Goal: Task Accomplishment & Management: Manage account settings

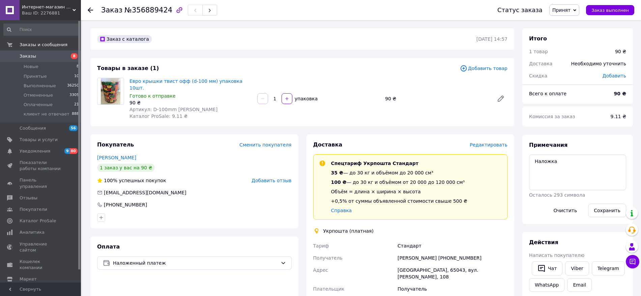
click at [472, 283] on div "Получатель" at bounding box center [452, 289] width 113 height 12
click at [500, 142] on span "Редактировать" at bounding box center [489, 144] width 38 height 5
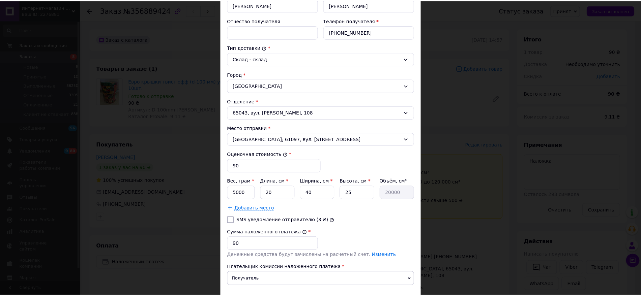
scroll to position [188, 0]
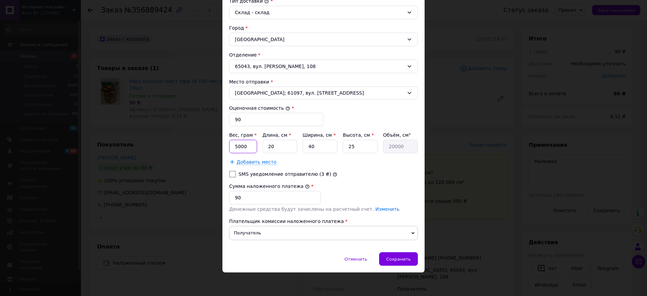
click at [254, 147] on input "5000" at bounding box center [243, 146] width 28 height 13
type input "500"
click at [322, 142] on input "40" at bounding box center [320, 146] width 35 height 13
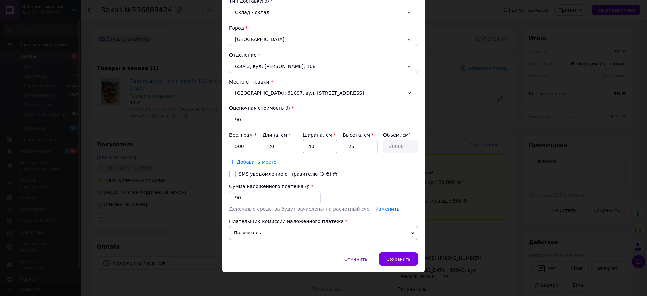
type input "1"
type input "500"
type input "10"
type input "5000"
type input "10"
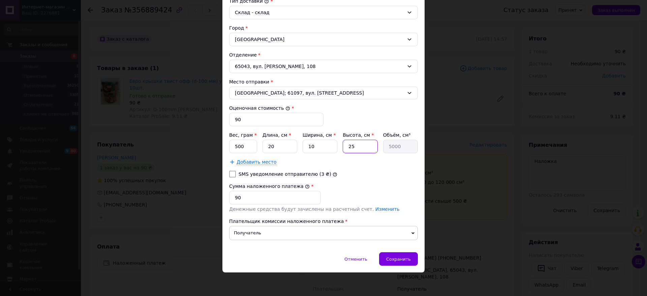
click at [358, 145] on input "25" at bounding box center [360, 146] width 35 height 13
type input "1"
type input "200"
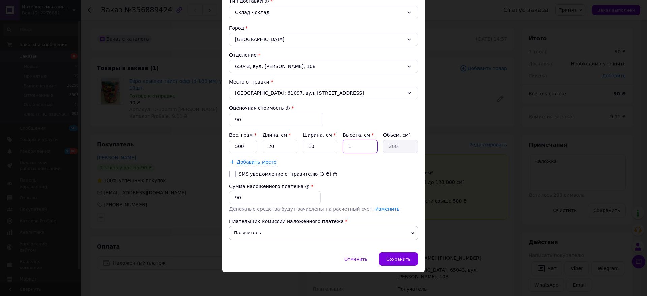
type input "10"
type input "2000"
type input "10"
click at [403, 255] on div "Сохранить" at bounding box center [398, 258] width 39 height 13
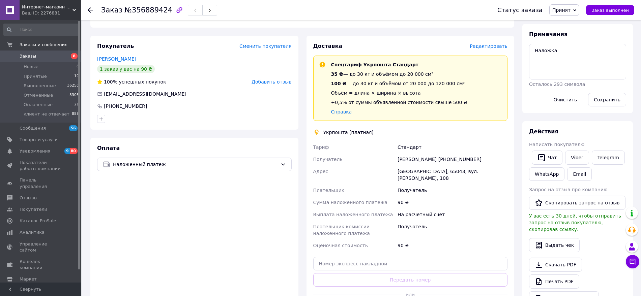
scroll to position [108, 0]
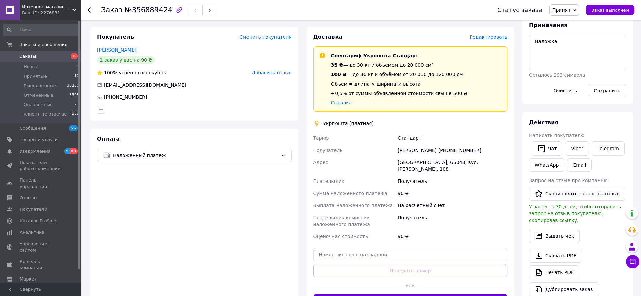
click at [416, 294] on button "Создать ярлык" at bounding box center [410, 300] width 194 height 13
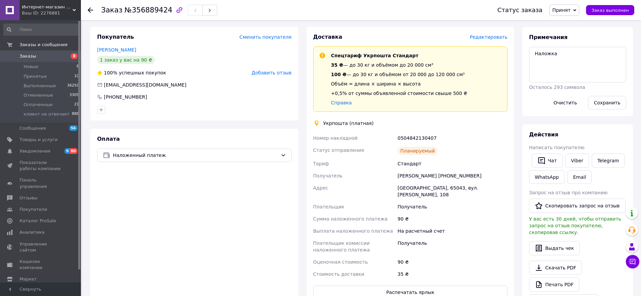
click at [418, 132] on div "0504842130407" at bounding box center [452, 138] width 113 height 12
copy div "0504842130407"
click at [586, 54] on textarea "Наложка" at bounding box center [577, 65] width 97 height 36
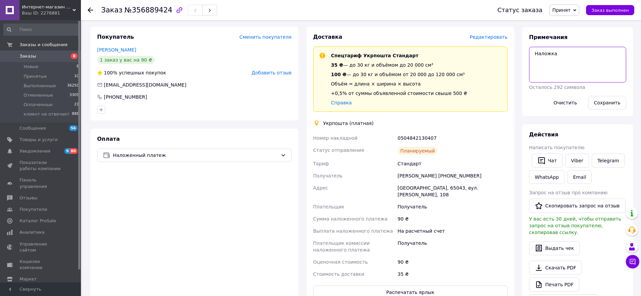
paste textarea "0504842130407"
type textarea "Наложка 0504842130407"
click at [599, 98] on button "Сохранить" at bounding box center [607, 102] width 38 height 13
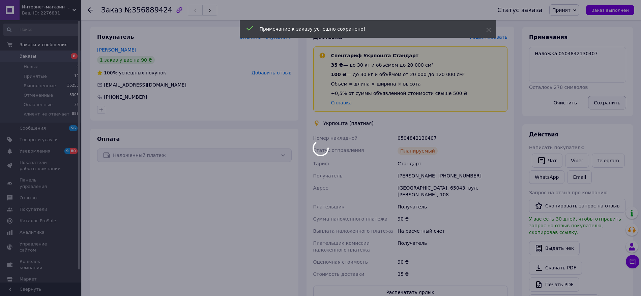
click at [603, 100] on body "Интернет-магазин "Хоз-Трейд" Ваш ID: 2276881 Сайт Интернет-магазин "Хоз-Трейд" …" at bounding box center [320, 166] width 641 height 548
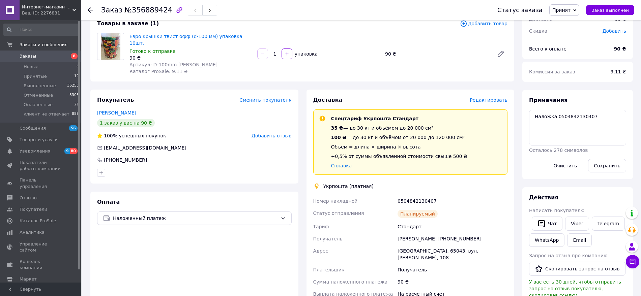
scroll to position [48, 0]
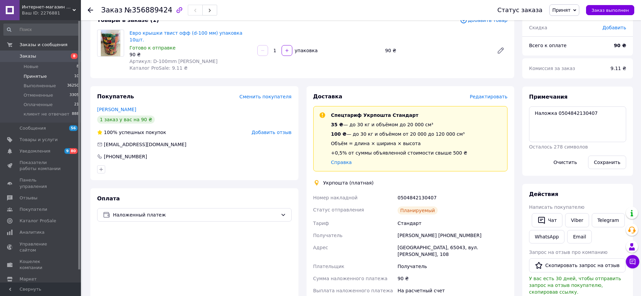
click at [37, 77] on span "Принятые" at bounding box center [35, 76] width 23 height 6
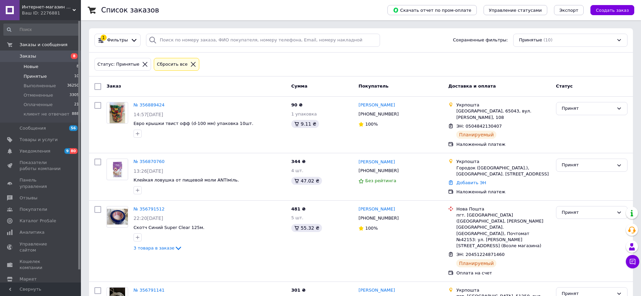
click at [36, 67] on span "Новые" at bounding box center [31, 67] width 15 height 6
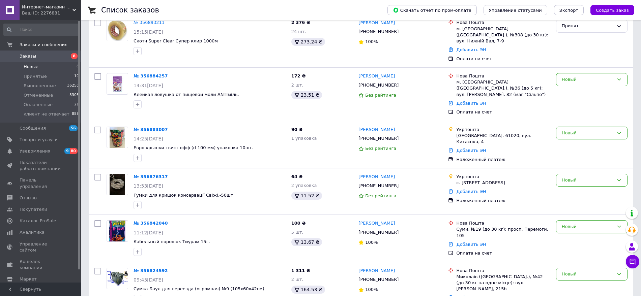
scroll to position [184, 0]
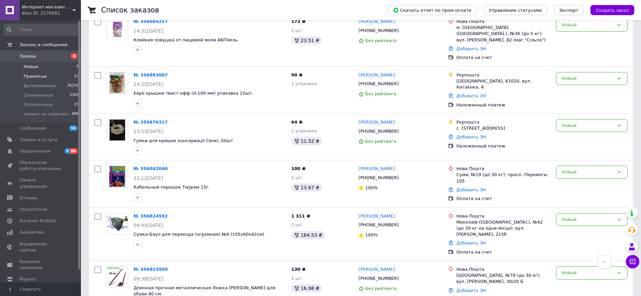
click at [30, 73] on span "Принятые" at bounding box center [35, 76] width 23 height 6
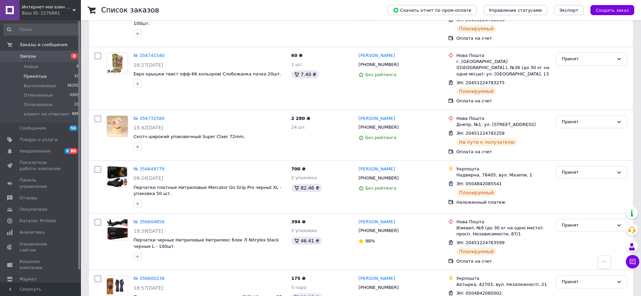
scroll to position [413, 0]
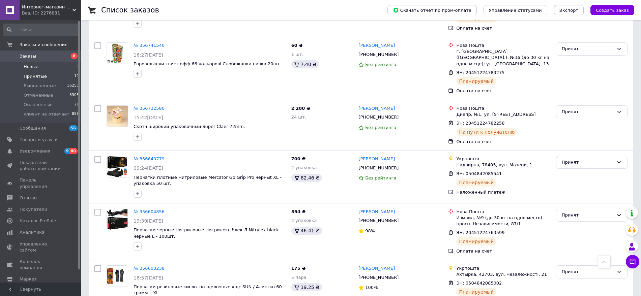
click at [26, 66] on span "Новые" at bounding box center [31, 67] width 15 height 6
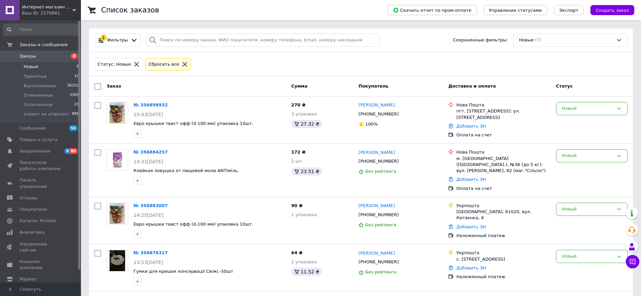
scroll to position [137, 0]
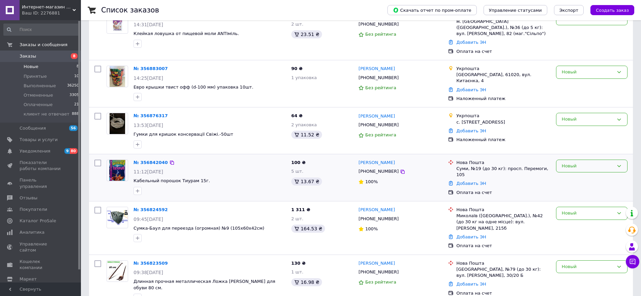
click at [585, 163] on div "Новый" at bounding box center [588, 166] width 52 height 7
click at [573, 174] on li "Принят" at bounding box center [591, 180] width 71 height 12
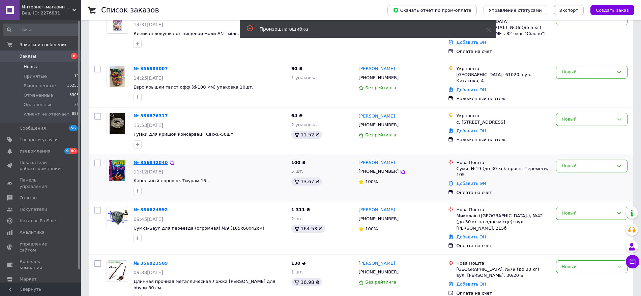
click at [144, 160] on link "№ 356842040" at bounding box center [150, 162] width 34 height 5
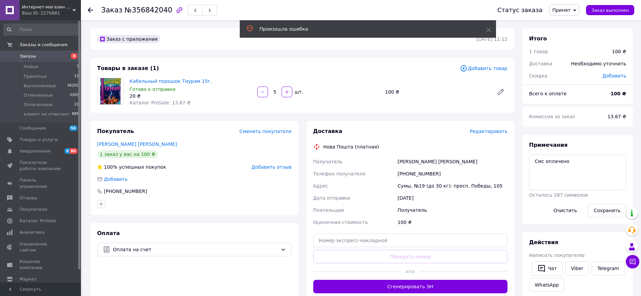
click at [494, 131] on span "Редактировать" at bounding box center [489, 131] width 38 height 5
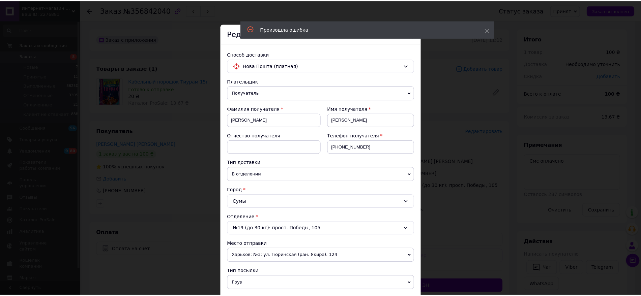
scroll to position [163, 0]
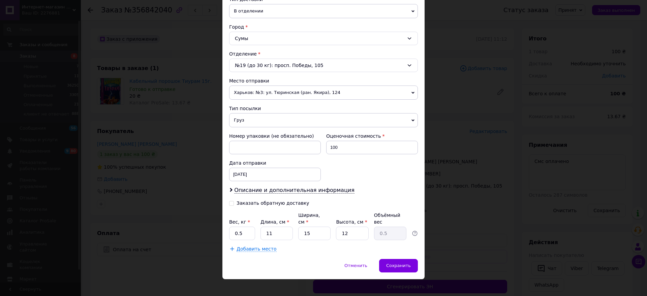
click at [302, 92] on span "Харьков: №3: ул. Тюринская (ран. Якира), 124" at bounding box center [323, 93] width 189 height 14
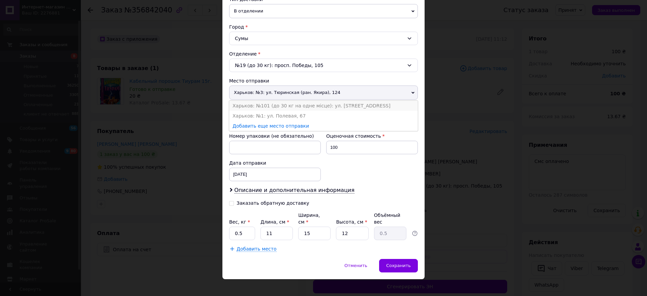
click at [298, 105] on li "Харьков: №101 (до 30 кг на одне місце): ул. [STREET_ADDRESS]" at bounding box center [323, 106] width 189 height 10
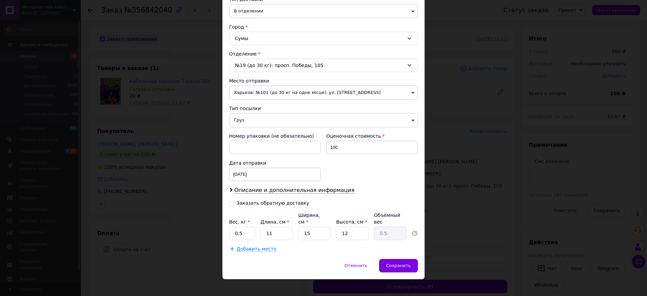
click at [287, 120] on span "Груз" at bounding box center [323, 120] width 189 height 14
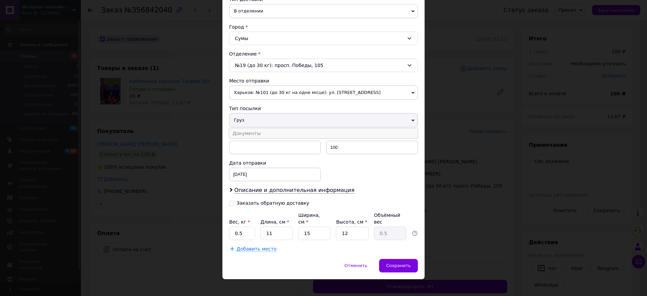
click at [286, 134] on li "Документы" at bounding box center [323, 133] width 189 height 10
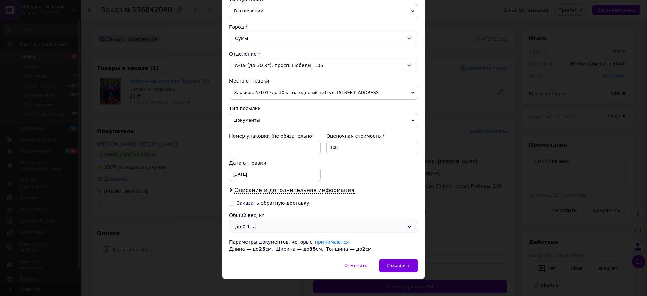
click at [277, 221] on div "до 0.1 кг" at bounding box center [323, 226] width 189 height 13
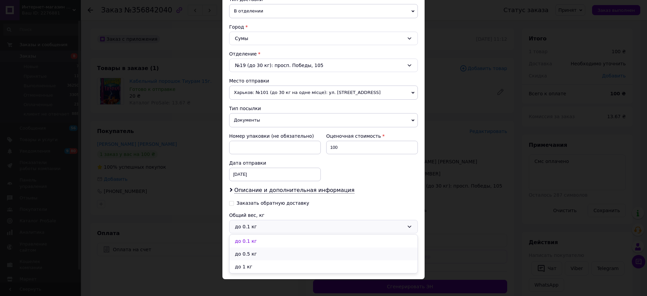
click at [280, 249] on li "до 0.5 кг" at bounding box center [324, 254] width 188 height 13
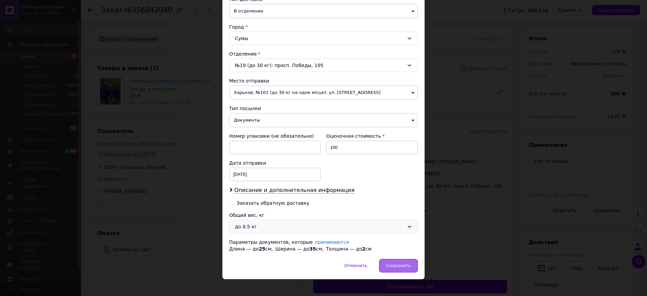
click at [399, 262] on div "Сохранить" at bounding box center [398, 265] width 39 height 13
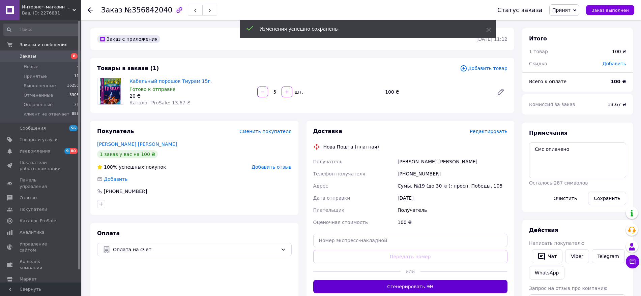
click at [457, 285] on button "Сгенерировать ЭН" at bounding box center [410, 286] width 194 height 13
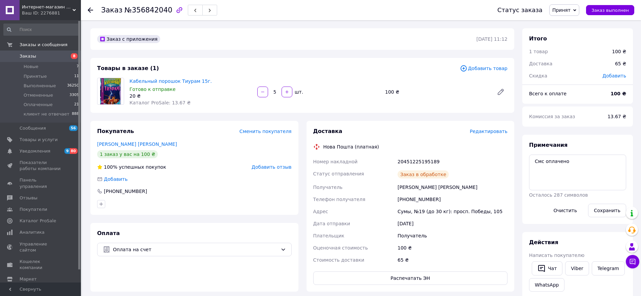
click at [414, 158] on div "20451225195189" at bounding box center [452, 162] width 113 height 12
click at [418, 159] on div "20451225195189" at bounding box center [452, 162] width 113 height 12
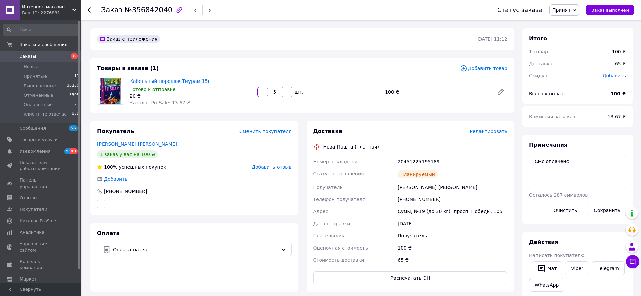
click at [418, 159] on div "20451225195189" at bounding box center [452, 162] width 113 height 12
copy div "20451225195189"
click at [598, 162] on textarea "Смс оплачено" at bounding box center [577, 173] width 97 height 36
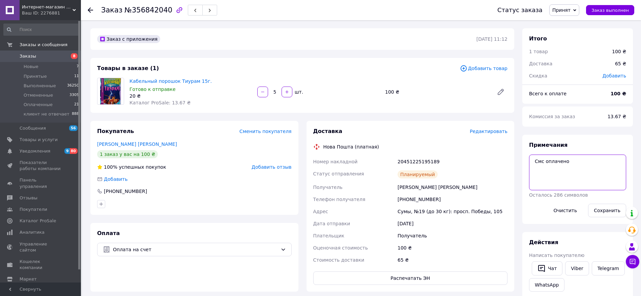
paste textarea "20451225195189"
type textarea "Смс оплачено 20451225195189"
click at [607, 215] on button "Сохранить" at bounding box center [607, 210] width 38 height 13
click at [30, 74] on span "Принятые" at bounding box center [35, 76] width 23 height 6
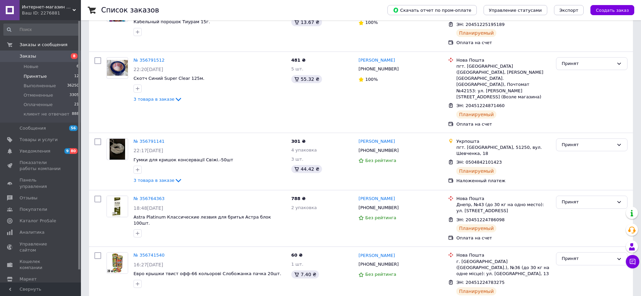
scroll to position [463, 0]
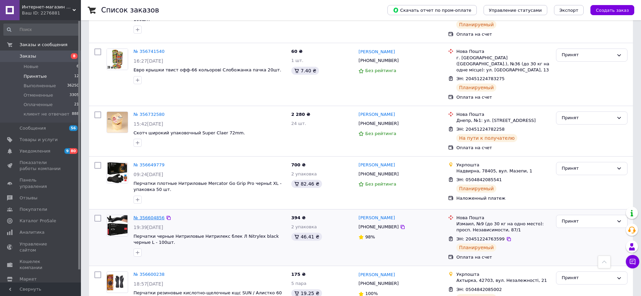
click at [147, 215] on link "№ 356604856" at bounding box center [148, 217] width 31 height 5
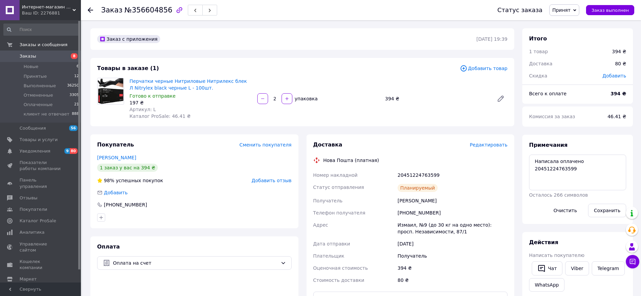
click at [577, 13] on span "Принят" at bounding box center [564, 9] width 30 height 11
click at [576, 41] on li "Оплаченный" at bounding box center [575, 44] width 53 height 10
click at [90, 10] on use at bounding box center [90, 9] width 5 height 5
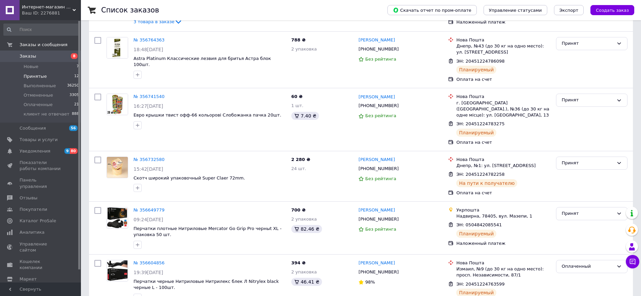
scroll to position [463, 0]
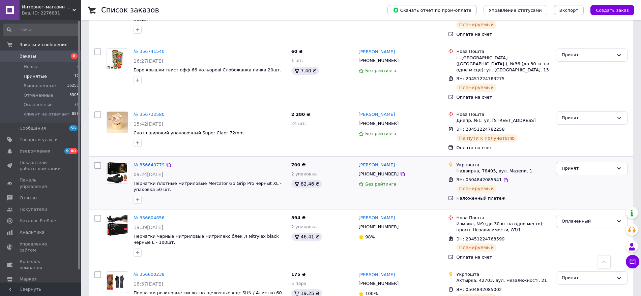
click at [148, 162] on link "№ 356649779" at bounding box center [148, 164] width 31 height 5
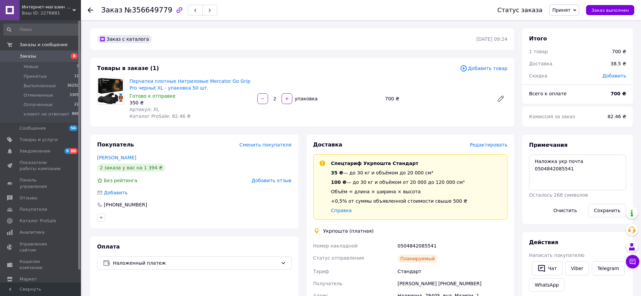
click at [570, 11] on span "Принят" at bounding box center [561, 9] width 18 height 5
click at [571, 44] on li "Оплаченный" at bounding box center [575, 44] width 53 height 10
click at [90, 9] on icon at bounding box center [90, 9] width 5 height 5
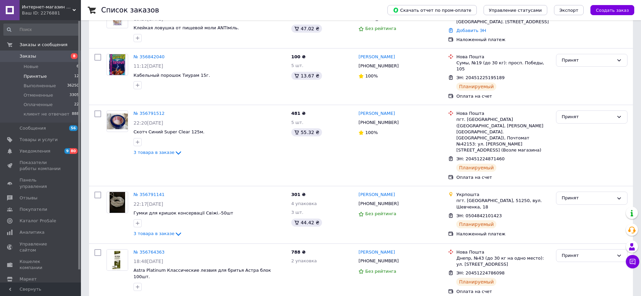
scroll to position [454, 0]
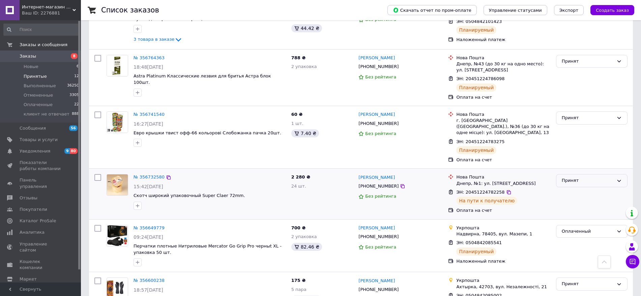
click at [579, 177] on div "Принят" at bounding box center [588, 180] width 52 height 7
click at [578, 213] on li "Оплаченный" at bounding box center [591, 219] width 71 height 12
click at [597, 281] on div "Принят" at bounding box center [588, 284] width 52 height 7
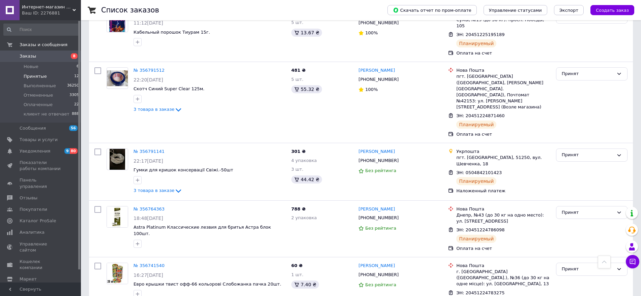
scroll to position [302, 0]
click at [155, 188] on span "3 товара в заказе" at bounding box center [153, 190] width 41 height 5
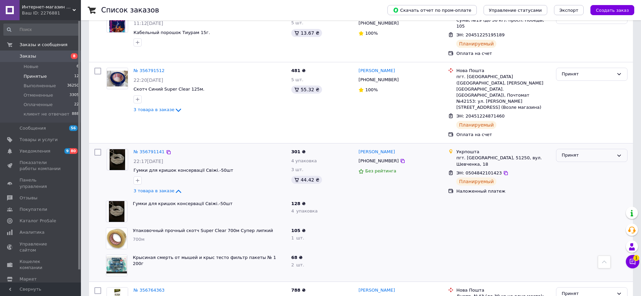
click at [602, 152] on div "Принят" at bounding box center [588, 155] width 52 height 7
click at [592, 188] on li "Оплаченный" at bounding box center [591, 194] width 71 height 12
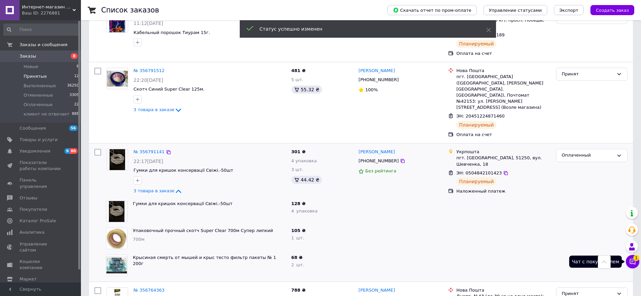
click at [631, 259] on icon at bounding box center [633, 262] width 6 height 6
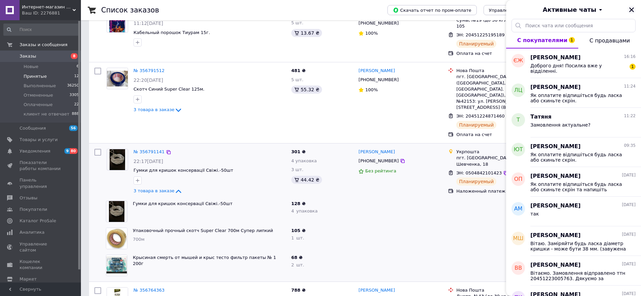
click at [632, 10] on icon "Закрыть" at bounding box center [631, 9] width 5 height 5
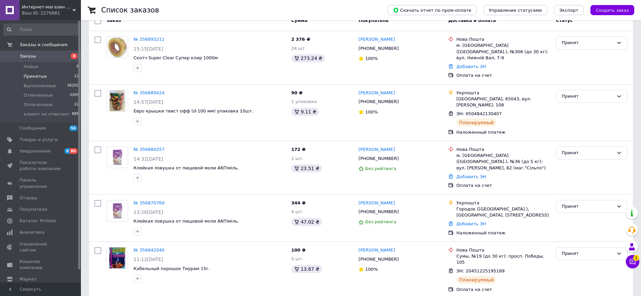
scroll to position [49, 0]
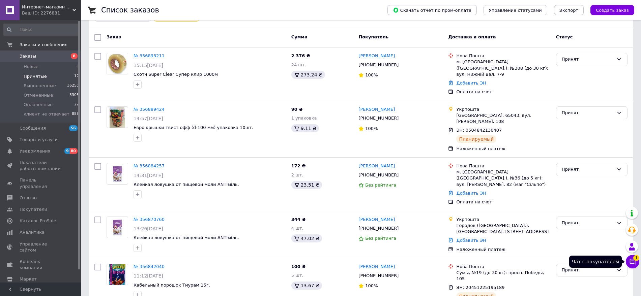
click at [634, 264] on icon at bounding box center [633, 262] width 6 height 6
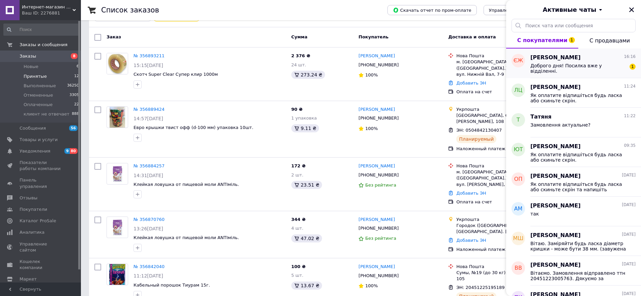
click at [564, 68] on div "Доброго дня! Посилка вже у відділенні." at bounding box center [578, 68] width 96 height 11
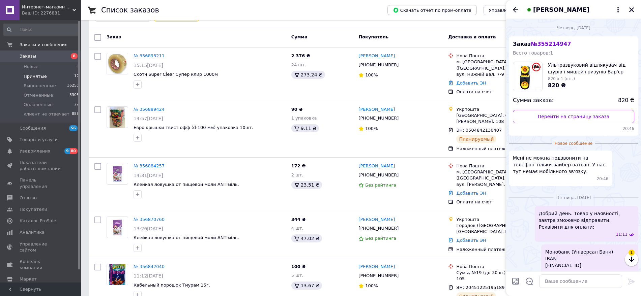
scroll to position [83, 0]
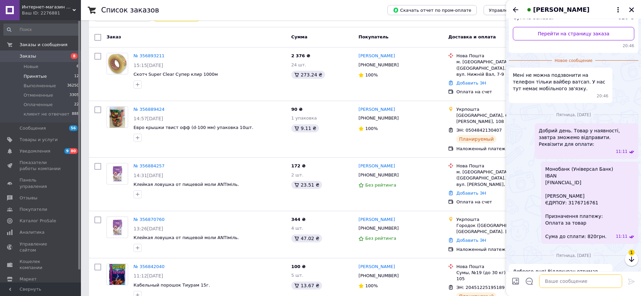
click at [562, 277] on textarea at bounding box center [580, 281] width 83 height 13
click at [513, 9] on icon "Назад" at bounding box center [515, 9] width 5 height 5
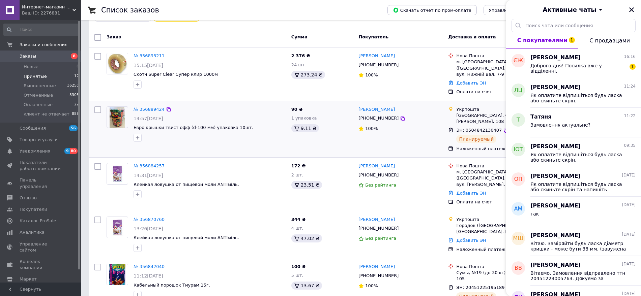
click at [251, 134] on div at bounding box center [209, 137] width 155 height 11
click at [632, 10] on icon "Закрыть" at bounding box center [631, 9] width 5 height 5
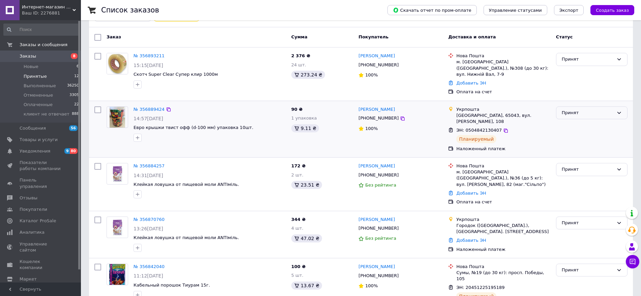
click at [615, 107] on div "Принят" at bounding box center [591, 113] width 71 height 13
click at [593, 147] on li "Оплаченный" at bounding box center [591, 151] width 71 height 12
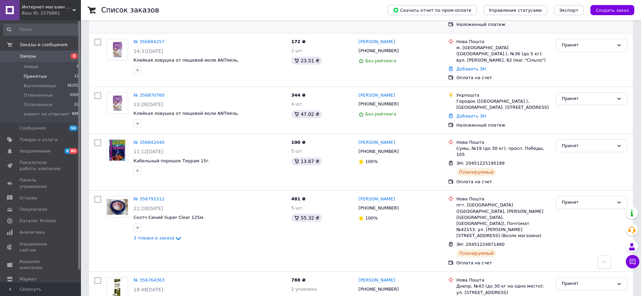
scroll to position [37, 0]
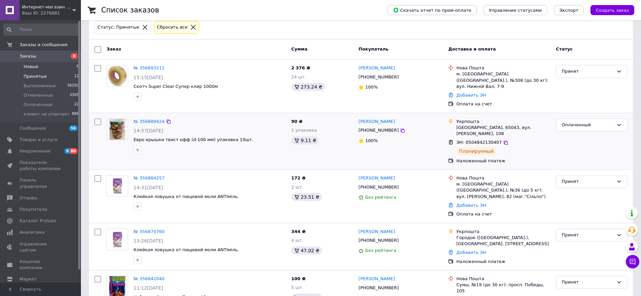
click at [33, 63] on li "Новые 6" at bounding box center [41, 66] width 83 height 9
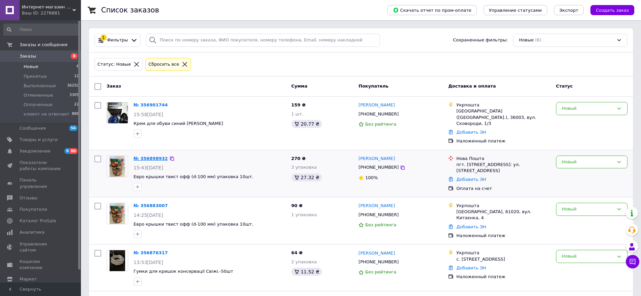
click at [153, 156] on link "№ 356898932" at bounding box center [150, 158] width 34 height 5
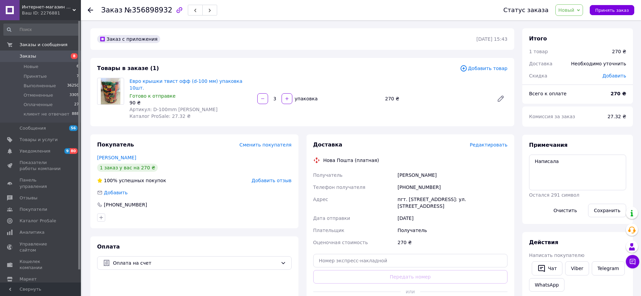
click at [92, 10] on use at bounding box center [90, 9] width 5 height 5
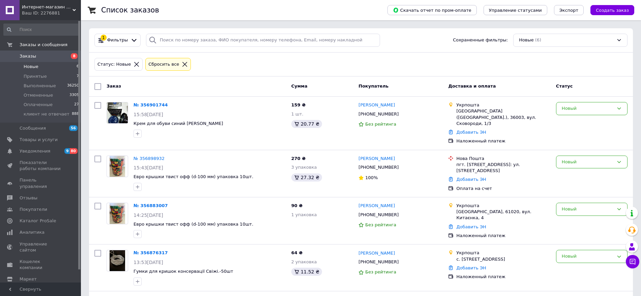
drag, startPoint x: 200, startPoint y: 78, endPoint x: 99, endPoint y: 95, distance: 102.6
click at [194, 81] on div "Заказ Сумма Покупатель Доставка и оплата Статус" at bounding box center [361, 87] width 544 height 20
click at [41, 76] on span "Принятые" at bounding box center [35, 76] width 23 height 6
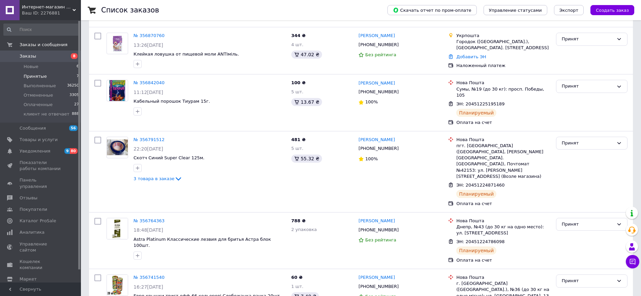
scroll to position [284, 0]
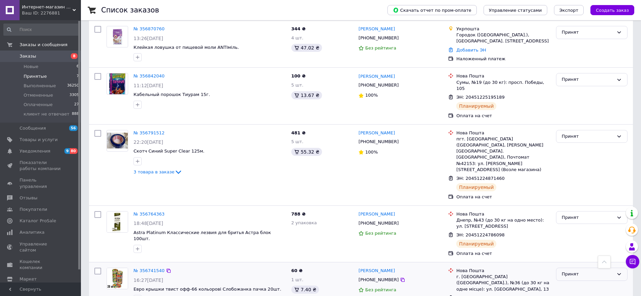
click at [594, 271] on div "Принят" at bounding box center [588, 274] width 52 height 7
click at [594, 214] on div "Принят" at bounding box center [588, 217] width 52 height 7
click at [578, 250] on li "Оплаченный" at bounding box center [591, 256] width 71 height 12
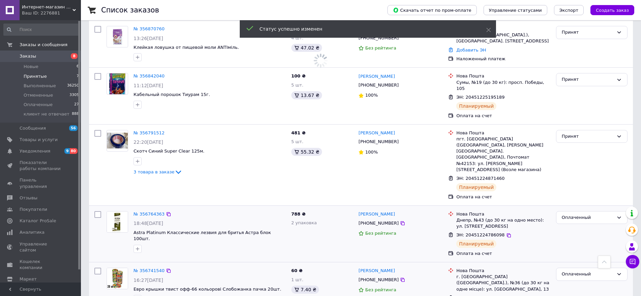
scroll to position [221, 0]
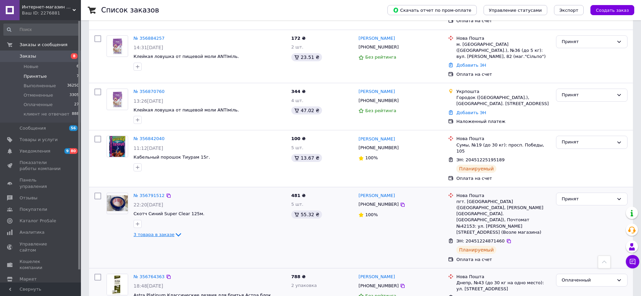
click at [157, 232] on span "3 товара в заказе" at bounding box center [153, 234] width 41 height 5
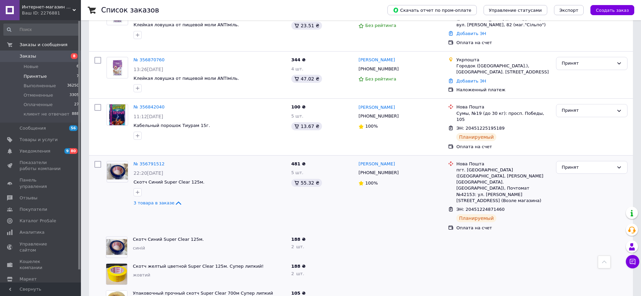
scroll to position [255, 0]
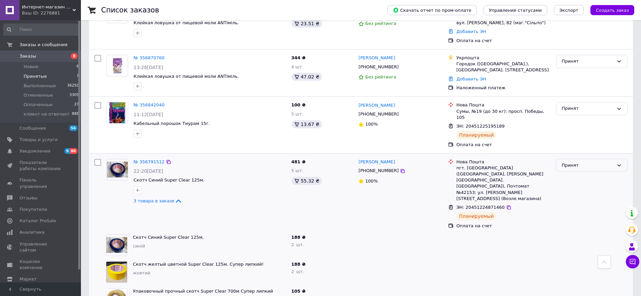
click at [608, 162] on div "Принят" at bounding box center [588, 165] width 52 height 7
click at [592, 198] on li "Оплаченный" at bounding box center [591, 204] width 71 height 12
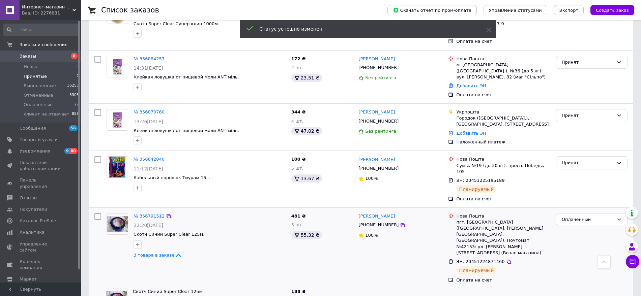
scroll to position [195, 0]
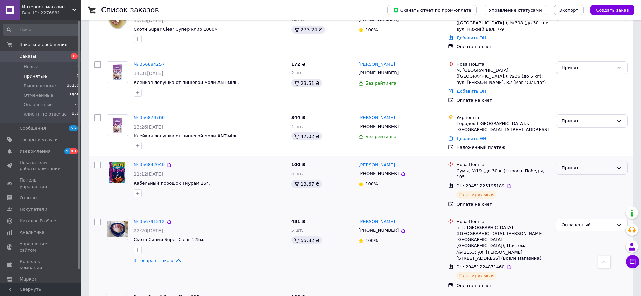
click at [614, 162] on div "Принят" at bounding box center [591, 168] width 71 height 13
click at [593, 201] on li "Оплаченный" at bounding box center [591, 207] width 71 height 12
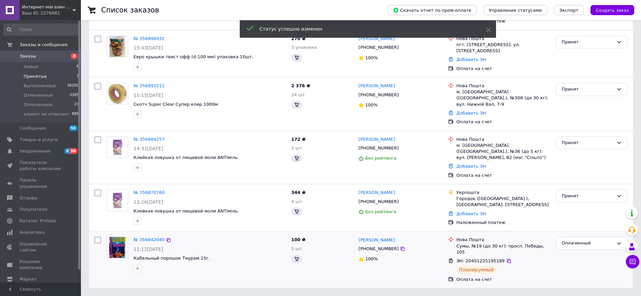
scroll to position [95, 0]
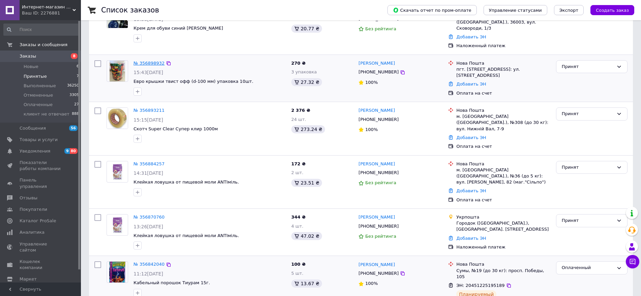
click at [150, 61] on link "№ 356898932" at bounding box center [148, 63] width 31 height 5
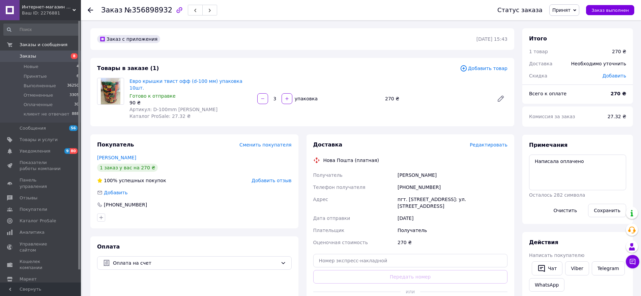
click at [496, 142] on span "Редактировать" at bounding box center [489, 144] width 38 height 5
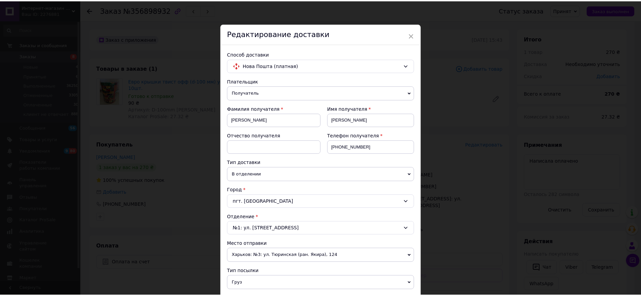
scroll to position [163, 0]
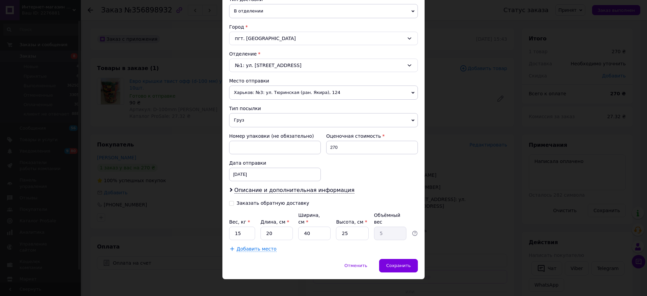
click at [293, 94] on span "Харьков: №3: ул. Тюринская (ран. Якира), 124" at bounding box center [323, 93] width 189 height 14
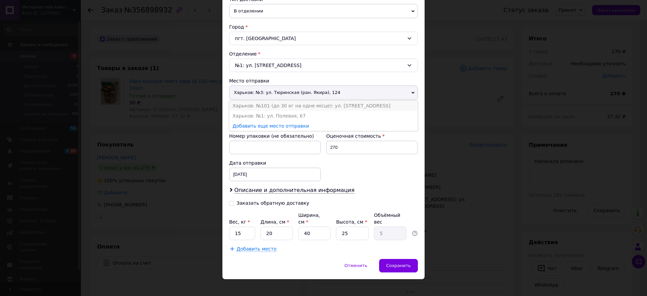
click at [285, 106] on li "Харьков: №101 (до 30 кг на одне місце): ул. [STREET_ADDRESS]" at bounding box center [323, 106] width 189 height 10
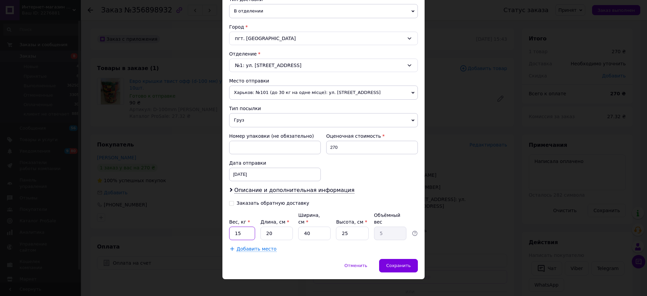
click at [247, 230] on input "15" at bounding box center [242, 233] width 26 height 13
type input "2"
click at [277, 227] on input "20" at bounding box center [277, 233] width 32 height 13
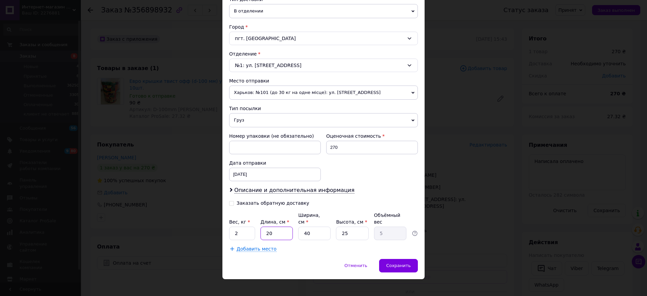
click at [277, 227] on input "20" at bounding box center [277, 233] width 32 height 13
type input "2"
type input "0.5"
type input "25"
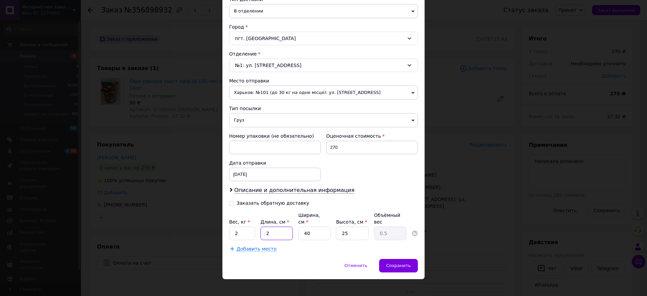
type input "6.25"
type input "25"
click at [317, 227] on input "40" at bounding box center [314, 233] width 32 height 13
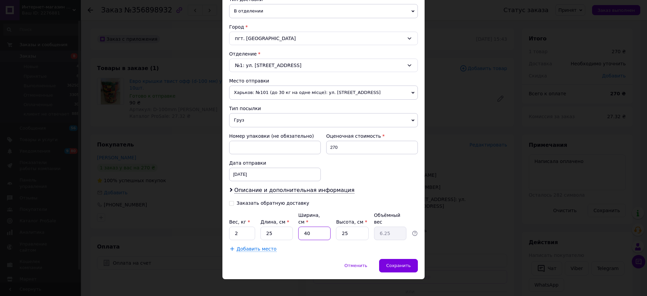
type input "2"
type input "0.31"
type input "20"
type input "3.13"
type input "20"
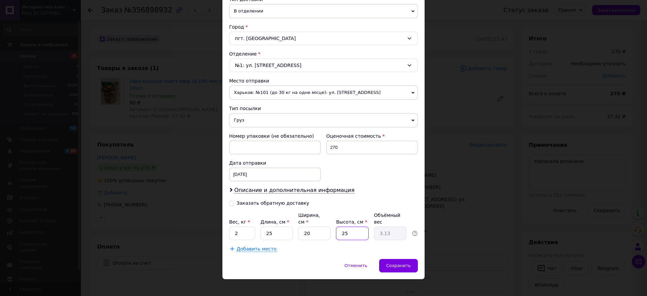
click at [354, 229] on input "25" at bounding box center [352, 233] width 32 height 13
type input "251"
type input "31.38"
type input "2515"
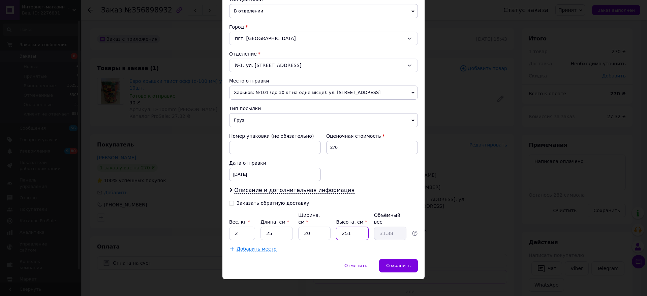
type input "314.38"
type input "251"
type input "31.38"
type input "25"
type input "3.13"
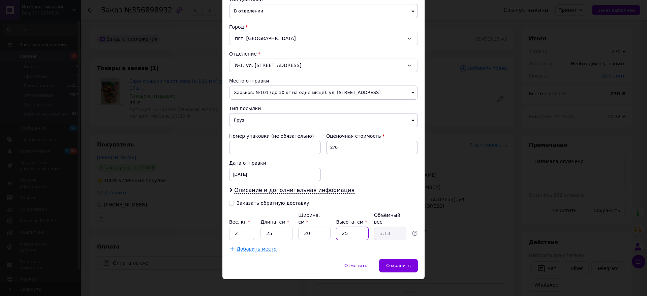
type input "2"
type input "0.25"
type input "1"
type input "0.13"
type input "15"
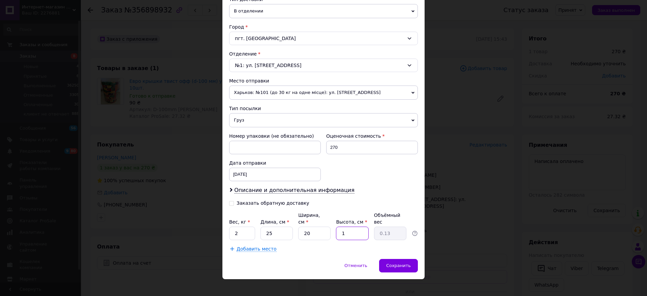
type input "1.88"
type input "15"
click at [404, 259] on div "Сохранить" at bounding box center [398, 265] width 39 height 13
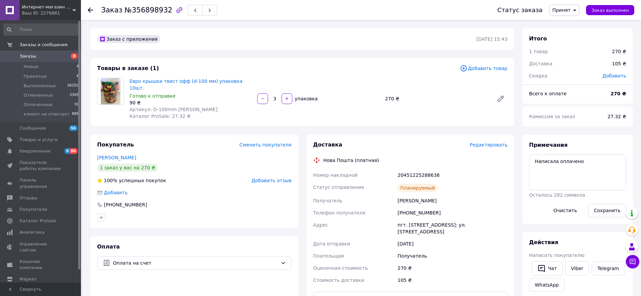
click at [417, 169] on div "20451225288638" at bounding box center [452, 175] width 113 height 12
copy div "20451225288638"
click at [582, 163] on textarea "Написала оплачено" at bounding box center [577, 173] width 97 height 36
paste textarea "20451225288638"
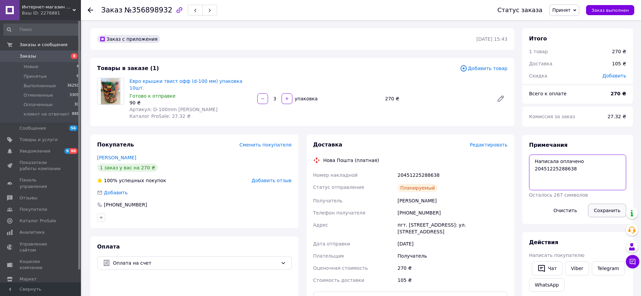
type textarea "Написала оплачено 20451225288638"
click at [606, 207] on button "Сохранить" at bounding box center [607, 210] width 38 height 13
click at [576, 10] on icon at bounding box center [574, 10] width 3 height 2
click at [570, 44] on li "Оплаченный" at bounding box center [575, 44] width 53 height 10
